Goal: Information Seeking & Learning: Check status

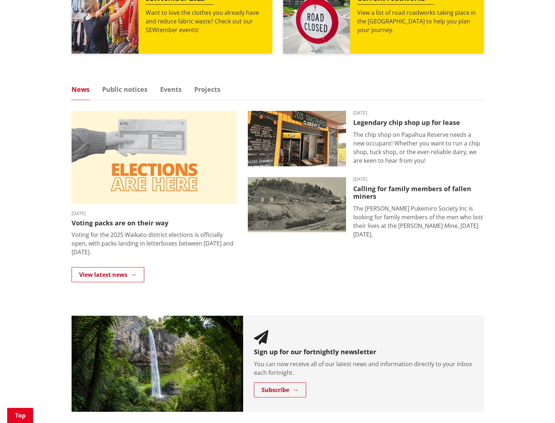
scroll to position [174, 0]
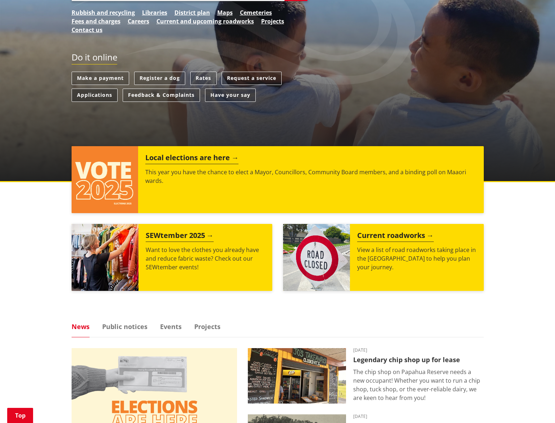
click at [103, 89] on link "Applications" at bounding box center [95, 94] width 46 height 13
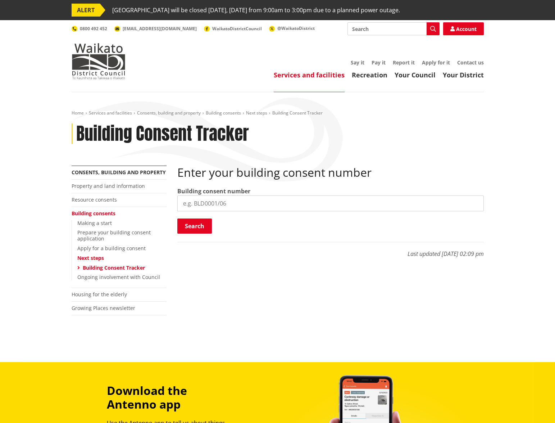
click at [251, 203] on input "search" at bounding box center [330, 203] width 306 height 16
paste input "BLD0054/26"
type input "BLD0054/26"
click at [197, 228] on button "Search" at bounding box center [194, 225] width 35 height 15
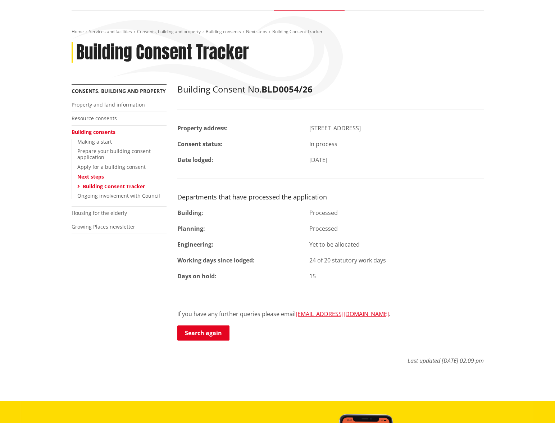
scroll to position [108, 0]
